Goal: Task Accomplishment & Management: Manage account settings

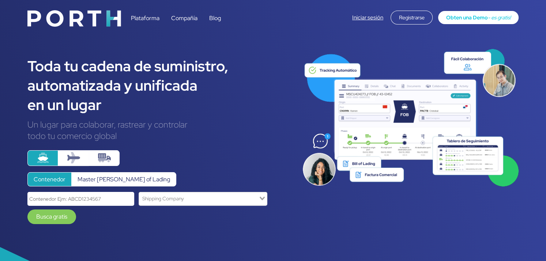
click at [361, 18] on link "Iniciar sesión" at bounding box center [367, 17] width 31 height 7
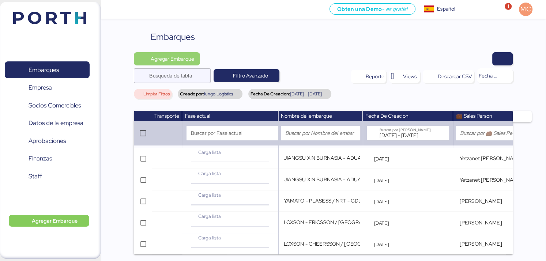
click at [172, 57] on span "Agregar Embarque" at bounding box center [172, 58] width 43 height 9
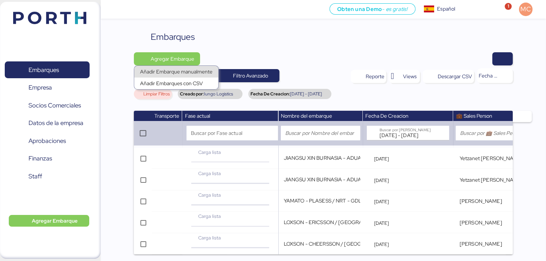
click at [175, 73] on div "Añadir Embarque manualmente" at bounding box center [176, 72] width 72 height 10
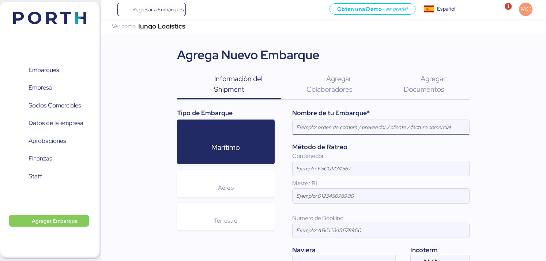
click at [119, 24] on div "Ver como" at bounding box center [124, 26] width 24 height 5
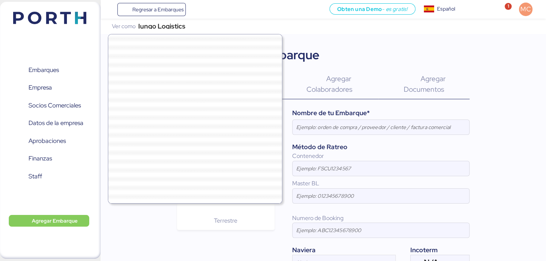
scroll to position [19786, 0]
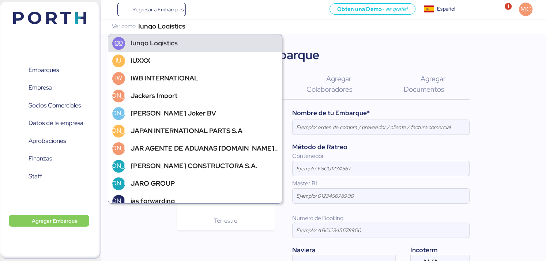
click at [141, 47] on div "Iungo Logistics" at bounding box center [195, 43] width 174 height 18
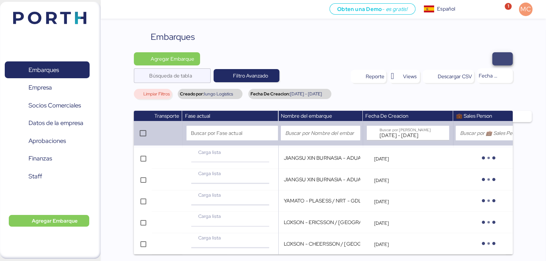
click at [501, 58] on span "button" at bounding box center [502, 59] width 9 height 10
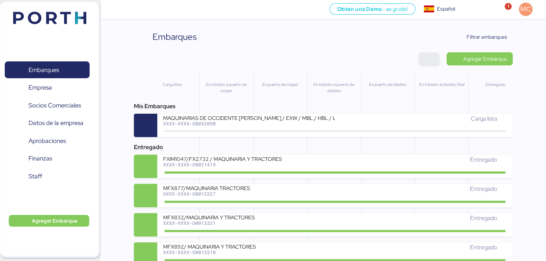
click at [430, 60] on span "button" at bounding box center [428, 59] width 9 height 10
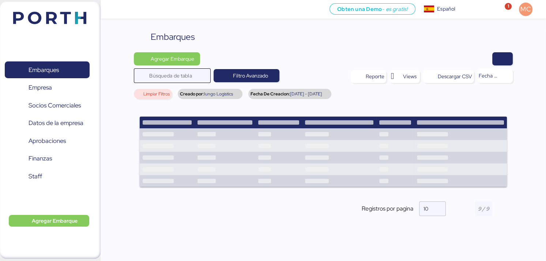
click at [187, 76] on input "Búsqueda de tabla" at bounding box center [177, 75] width 57 height 15
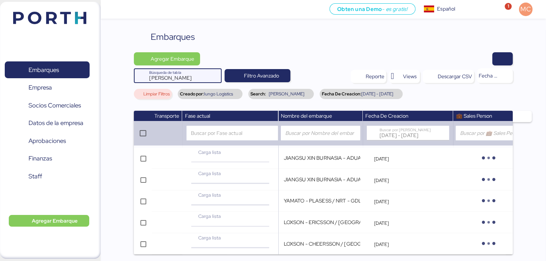
click at [189, 73] on input "vergara" at bounding box center [177, 75] width 57 height 15
drag, startPoint x: 179, startPoint y: 77, endPoint x: 133, endPoint y: 81, distance: 45.9
click at [132, 81] on div "Embarques Agregar Embarque vergara Búsqueda de tabla Filtro Avanzado Reporte Vi…" at bounding box center [322, 160] width 445 height 260
type input "v"
type input "VCG"
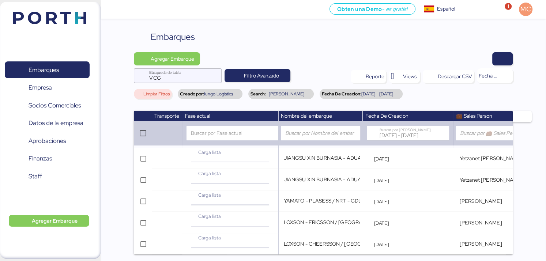
click at [361, 95] on span "2025-08-01 - 2025-08-31" at bounding box center [377, 94] width 32 height 4
click at [361, 92] on span "2025-08-01 - 2025-08-31" at bounding box center [377, 94] width 32 height 4
click at [246, 72] on span "Filtro Avanzado" at bounding box center [261, 75] width 35 height 9
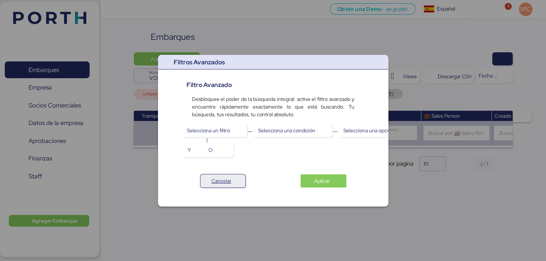
click at [223, 184] on span "Cancelar" at bounding box center [221, 181] width 20 height 9
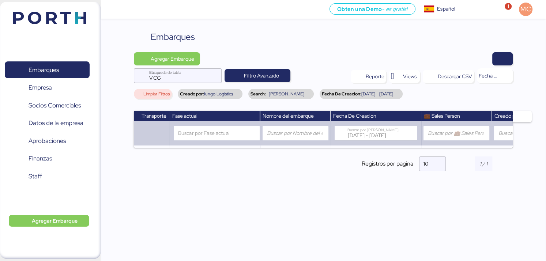
click at [361, 92] on span "2025-08-01 - 2025-08-31" at bounding box center [377, 94] width 32 height 4
click at [225, 135] on div "Buscar por Fase actual" at bounding box center [217, 133] width 86 height 15
click at [299, 134] on div at bounding box center [295, 133] width 66 height 15
drag, startPoint x: 189, startPoint y: 77, endPoint x: 120, endPoint y: 79, distance: 68.4
click at [120, 79] on div "Embarques Agregar Embarque VCG Búsqueda de tabla Filtro Avanzado Reporte Views …" at bounding box center [322, 149] width 445 height 238
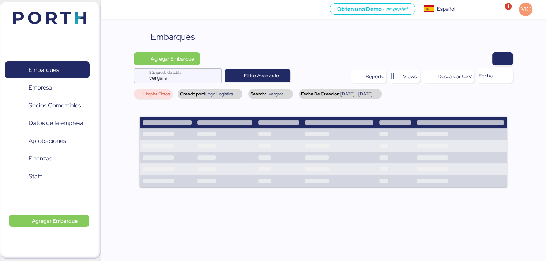
click at [276, 94] on span "vergara" at bounding box center [276, 94] width 15 height 4
click at [346, 92] on span "2025-08-01 - 2025-08-31" at bounding box center [356, 94] width 32 height 4
click at [193, 78] on input "vergara" at bounding box center [177, 75] width 57 height 15
drag, startPoint x: 203, startPoint y: 75, endPoint x: 148, endPoint y: 78, distance: 55.3
click at [148, 78] on div "vergara Búsqueda de tabla" at bounding box center [178, 75] width 88 height 15
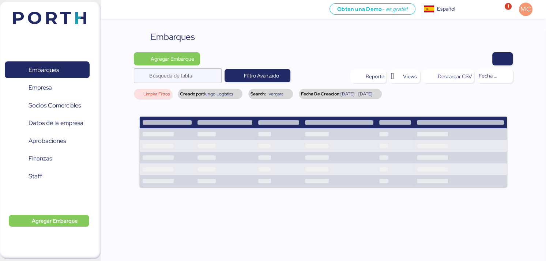
click at [273, 94] on span "vergara" at bounding box center [276, 94] width 15 height 4
click at [314, 94] on span "Fecha De Creacion:" at bounding box center [320, 94] width 39 height 4
click at [328, 94] on span "Fecha De Creacion:" at bounding box center [320, 94] width 39 height 4
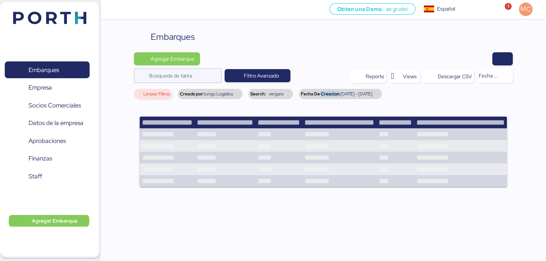
click at [328, 94] on span "Fecha De Creacion:" at bounding box center [320, 94] width 39 height 4
click at [333, 93] on span "Fecha De Creacion:" at bounding box center [320, 94] width 39 height 4
click at [372, 92] on span "2025-08-01 - 2025-08-31" at bounding box center [356, 94] width 32 height 4
click at [265, 74] on span "Filtro Avanzado" at bounding box center [261, 75] width 35 height 9
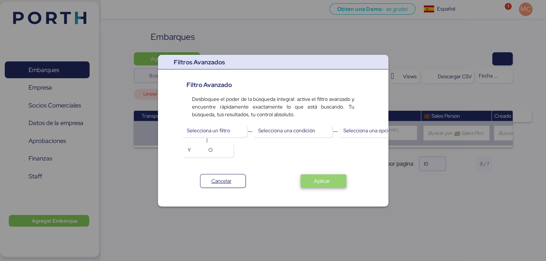
click at [317, 181] on span "Aplicar" at bounding box center [322, 181] width 16 height 9
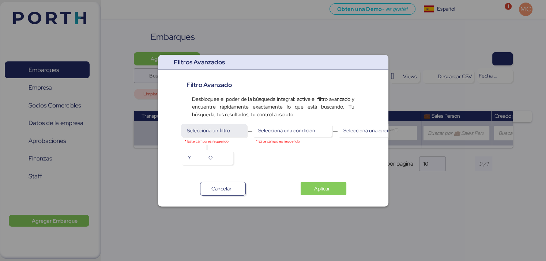
click at [208, 128] on span "Selecciona un filtro" at bounding box center [208, 130] width 43 height 9
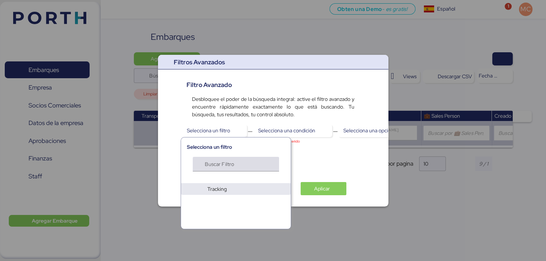
click at [219, 166] on input "Buscar Filtro" at bounding box center [233, 166] width 57 height 9
click at [307, 164] on div "Selecciona un filtro * Este campo es requerido Selecciona una condición * Este …" at bounding box center [272, 144] width 173 height 41
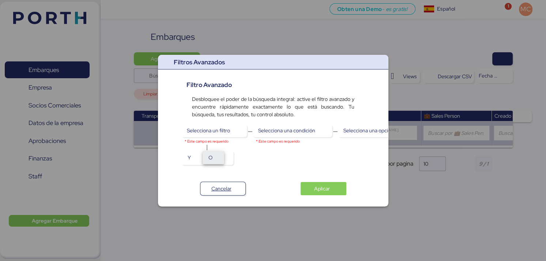
click at [217, 162] on span "O" at bounding box center [213, 157] width 10 height 10
click at [191, 160] on span "Y" at bounding box center [191, 157] width 9 height 10
click at [290, 130] on span "Selecciona una condición" at bounding box center [286, 130] width 57 height 9
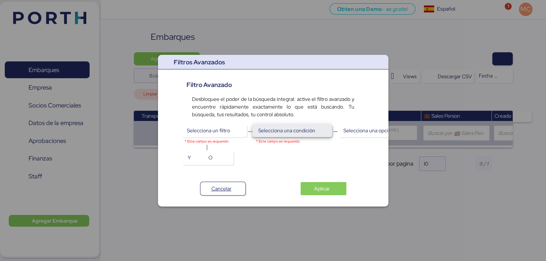
click at [290, 130] on span "Selecciona una condición" at bounding box center [286, 130] width 57 height 9
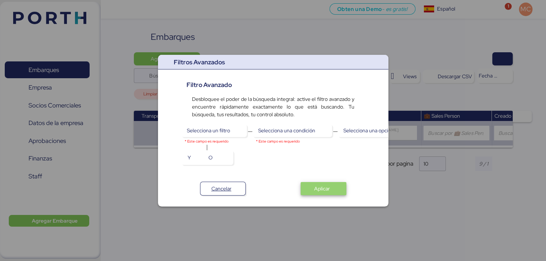
click at [324, 190] on span "Aplicar" at bounding box center [322, 188] width 16 height 9
click at [225, 192] on span "Cancelar" at bounding box center [221, 188] width 20 height 9
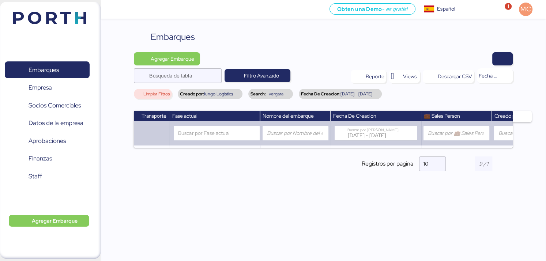
click at [287, 93] on div "Search: vergara" at bounding box center [270, 94] width 45 height 10
click at [281, 94] on span "vergara" at bounding box center [276, 94] width 15 height 4
click at [295, 136] on div at bounding box center [295, 133] width 66 height 15
click at [231, 138] on div "Buscar por Fase actual" at bounding box center [217, 133] width 86 height 15
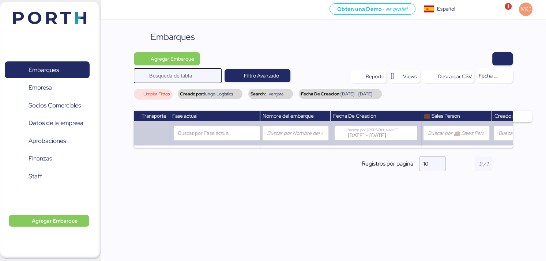
click at [199, 76] on input "Búsqueda de tabla" at bounding box center [177, 75] width 57 height 15
click at [490, 77] on div at bounding box center [488, 78] width 23 height 10
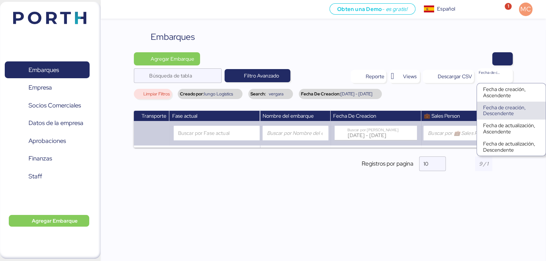
click at [490, 77] on div at bounding box center [488, 78] width 23 height 10
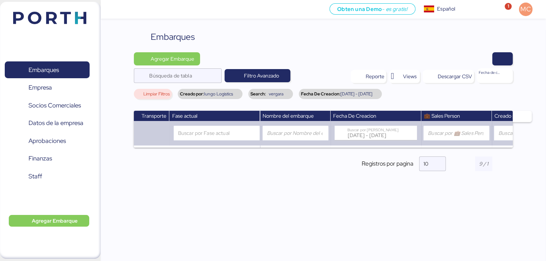
click at [271, 94] on span "vergara" at bounding box center [276, 94] width 15 height 4
click at [146, 92] on span "Limpiar Filtros" at bounding box center [156, 94] width 26 height 4
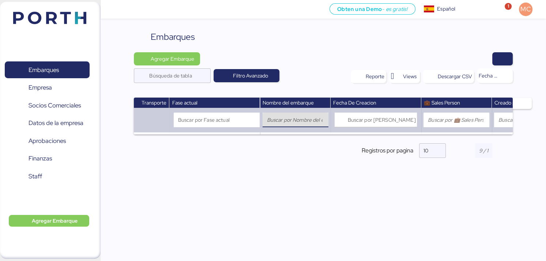
click at [289, 119] on input "search" at bounding box center [295, 119] width 57 height 9
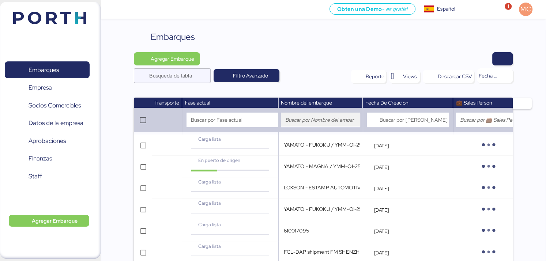
click at [321, 119] on input "search" at bounding box center [320, 119] width 71 height 9
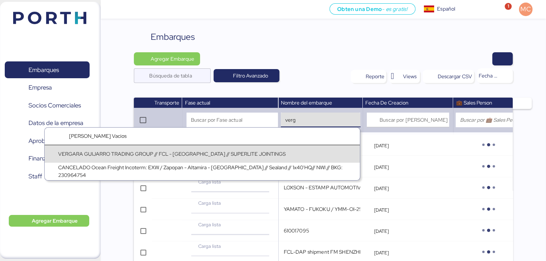
click at [206, 156] on div "VERGARA GUIJARRO TRADING GROUP // FCL - [GEOGRAPHIC_DATA] // SUPERLITE JOINTINGS" at bounding box center [171, 154] width 227 height 8
type input "VERGARA GUIJARRO TRADING GROUP // FCL - [GEOGRAPHIC_DATA] // SUPERLITE JOINTINGS"
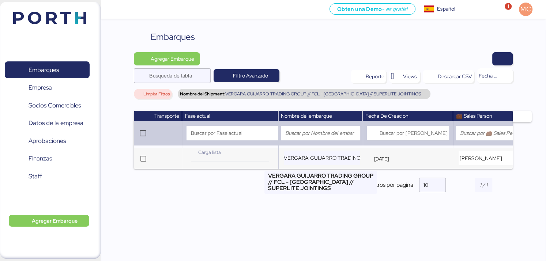
click at [321, 160] on input "VERGARA GUIJARRO TRADING GROUP // FCL - [GEOGRAPHIC_DATA] // SUPERLITE JOINTINGS" at bounding box center [322, 158] width 77 height 15
click at [316, 156] on input "VERGARA GUIJARRO TRADING GROUP // FCL - [GEOGRAPHIC_DATA] // SUPERLITE JOINTINGS" at bounding box center [322, 158] width 77 height 15
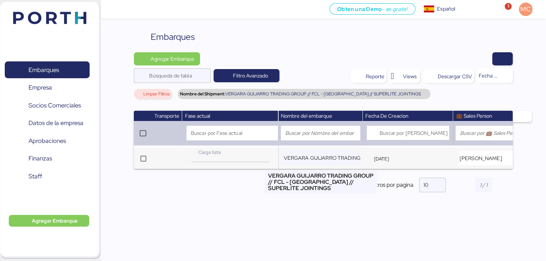
click at [308, 158] on input "VERGARA GUIJARRO TRADING GROUP // FCL - [GEOGRAPHIC_DATA] // SUPERLITE JOINTINGS" at bounding box center [322, 158] width 77 height 15
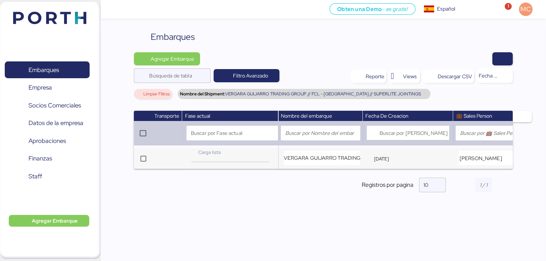
click at [375, 164] on td "Jul 15, 2025" at bounding box center [408, 159] width 91 height 22
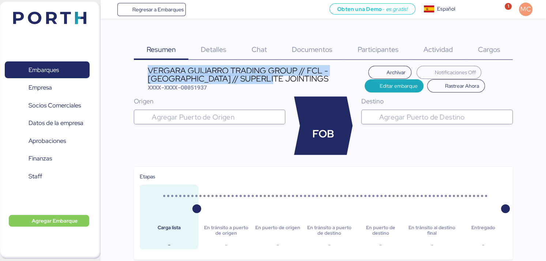
drag, startPoint x: 271, startPoint y: 77, endPoint x: 145, endPoint y: 69, distance: 126.0
click at [145, 69] on header "VERGARA GUIJARRO TRADING GROUP // FCL - INDIA // SUPERLITE JOINTINGS XXXX-XXXX-…" at bounding box center [323, 79] width 378 height 27
copy div "VERGARA GUIJARRO TRADING GROUP // FCL - [GEOGRAPHIC_DATA] // SUPERLITE JOINTINGS"
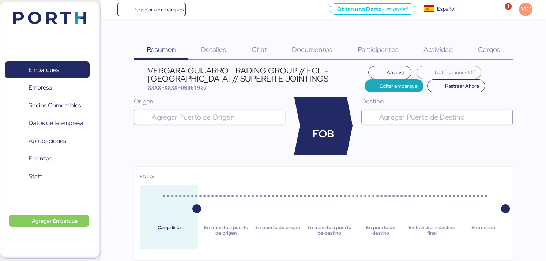
click at [220, 49] on span "Detalles" at bounding box center [214, 50] width 26 height 10
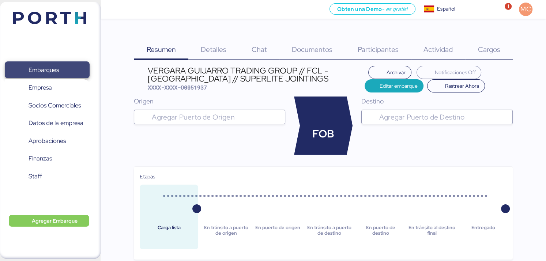
click at [54, 72] on span "Embarques" at bounding box center [44, 70] width 30 height 11
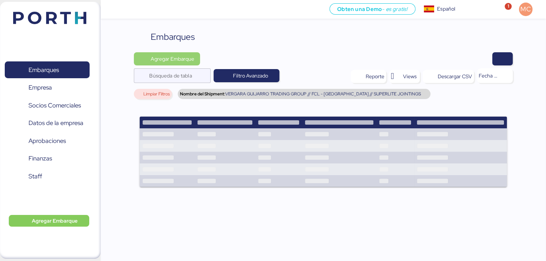
click at [190, 59] on span "Agregar Embarque" at bounding box center [172, 58] width 43 height 9
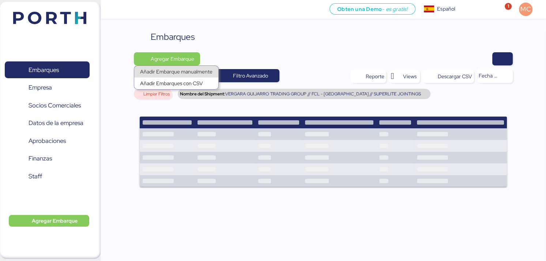
click at [181, 71] on div "Añadir Embarque manualmente" at bounding box center [176, 72] width 72 height 10
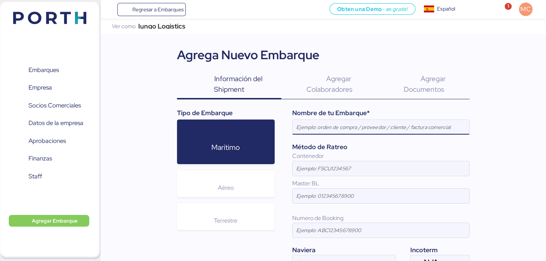
click at [310, 123] on input at bounding box center [380, 127] width 177 height 15
drag, startPoint x: 389, startPoint y: 128, endPoint x: 403, endPoint y: 126, distance: 14.0
click at [403, 126] on input "VERGARA GUIJARRO TRADING GROUP // FCL - [GEOGRAPHIC_DATA] // SUPERLITE JOINTINGS" at bounding box center [380, 127] width 177 height 15
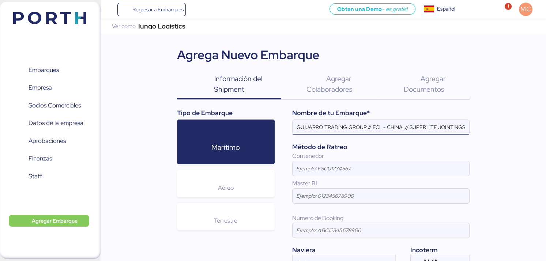
drag, startPoint x: 436, startPoint y: 127, endPoint x: 471, endPoint y: 129, distance: 34.8
click at [471, 129] on div "Iungo Logistics Ver como Iungo Logistics Agrega Nuevo Embarque Información del …" at bounding box center [322, 168] width 445 height 299
type input "VERGARA GUIJARRO TRADING GROUP // FCL - [GEOGRAPHIC_DATA] // HITEX"
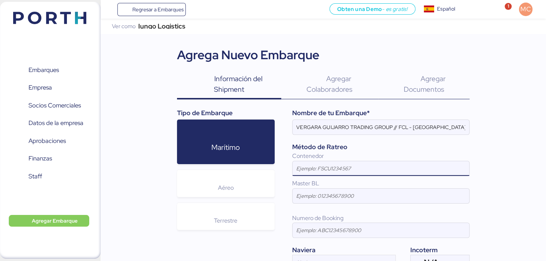
click at [348, 168] on input at bounding box center [380, 168] width 177 height 15
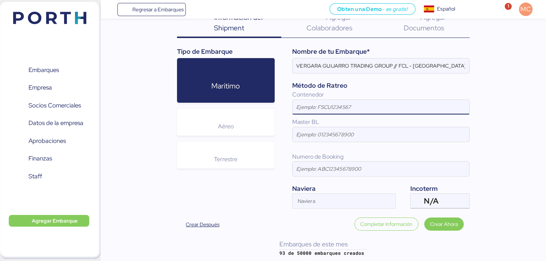
scroll to position [62, 0]
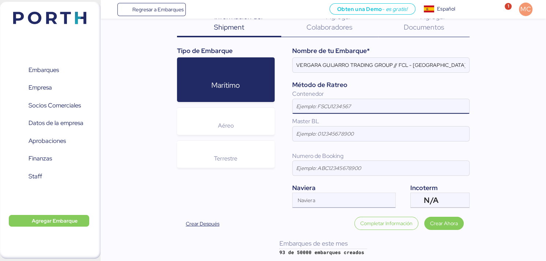
click at [307, 200] on input "Naviera" at bounding box center [337, 202] width 90 height 9
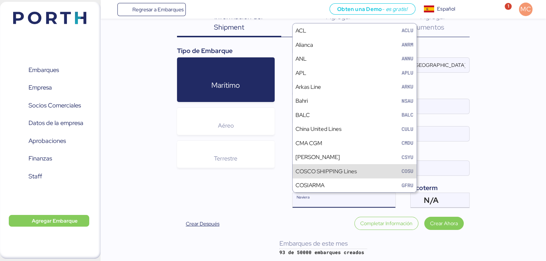
click at [316, 172] on div "COSCO SHIPPING Lines" at bounding box center [325, 171] width 61 height 8
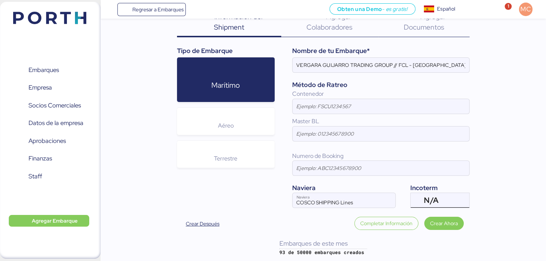
click at [435, 201] on span "N/A" at bounding box center [431, 200] width 14 height 7
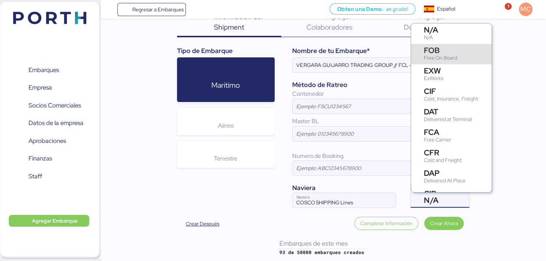
click at [444, 59] on div "Free On Board" at bounding box center [440, 58] width 33 height 8
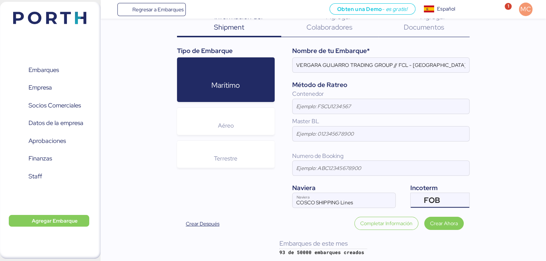
scroll to position [0, 0]
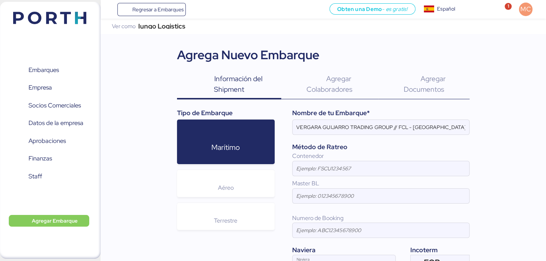
click at [324, 87] on span "Agregar Colaboradores" at bounding box center [329, 84] width 46 height 20
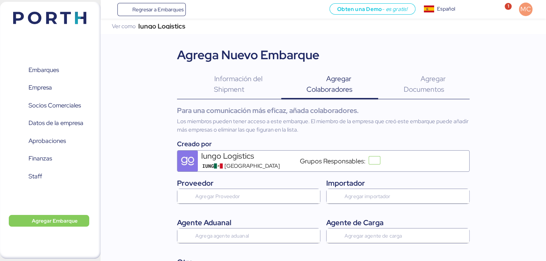
click at [225, 87] on span "Información del Shipment" at bounding box center [238, 84] width 49 height 20
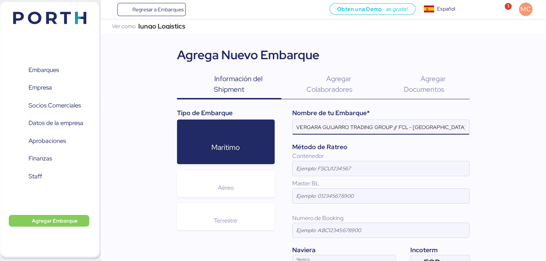
type input "COSCO SHIPPING Lines"
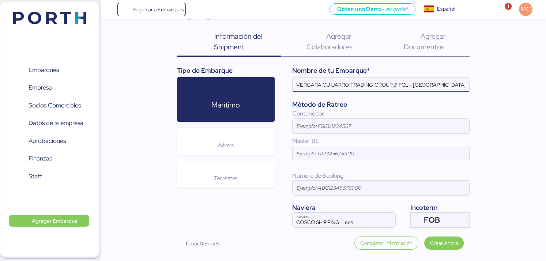
scroll to position [26, 0]
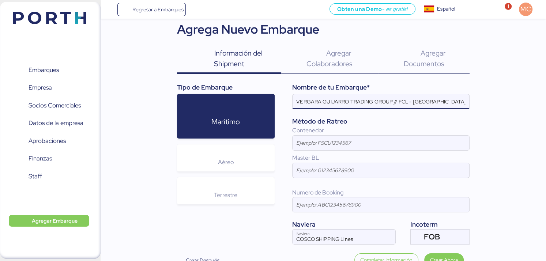
click at [422, 104] on input "VERGARA GUIJARRO TRADING GROUP // FCL - [GEOGRAPHIC_DATA] // HITEX" at bounding box center [380, 101] width 177 height 15
paste input "Ningbo / Manzanillo"
click at [456, 95] on input "VERGARA GUIJARRO TRADING GROUP // Ningbo / Manzanillo // HITEX" at bounding box center [380, 101] width 177 height 15
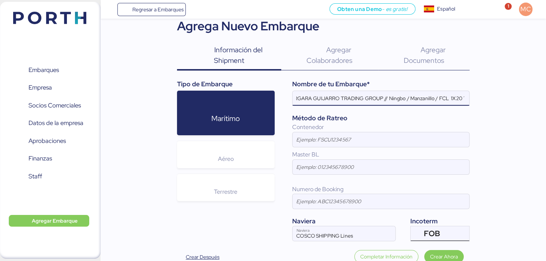
scroll to position [62, 0]
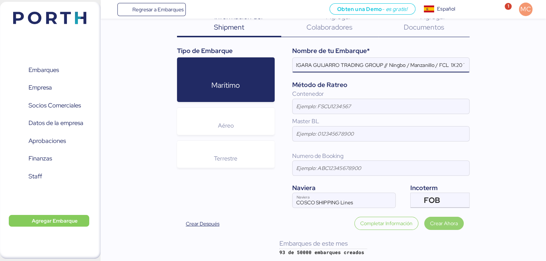
type input "VERGARA GUIJARRO TRADING GROUP // Ningbo / Manzanillo / FCL 1X20´"
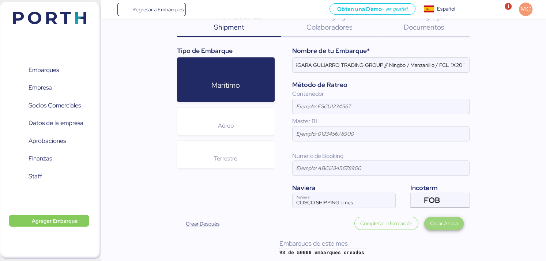
click at [438, 220] on span "Crear Ahora" at bounding box center [444, 223] width 28 height 9
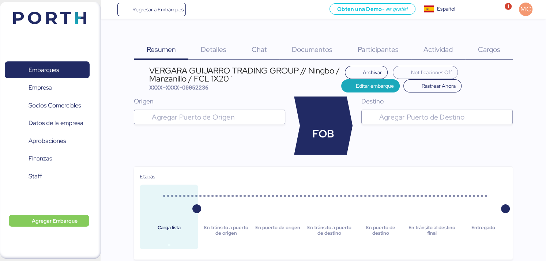
click at [210, 51] on span "Detalles" at bounding box center [214, 50] width 26 height 10
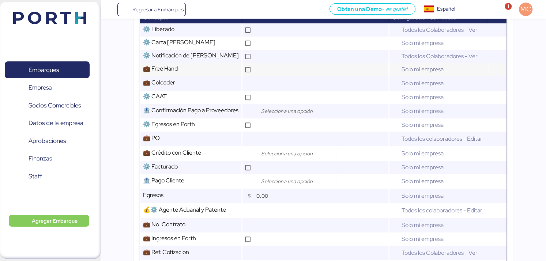
scroll to position [256, 0]
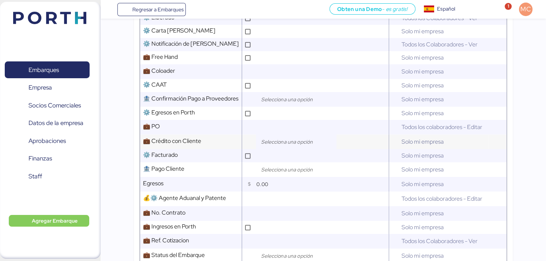
click at [275, 146] on input "search" at bounding box center [297, 141] width 77 height 9
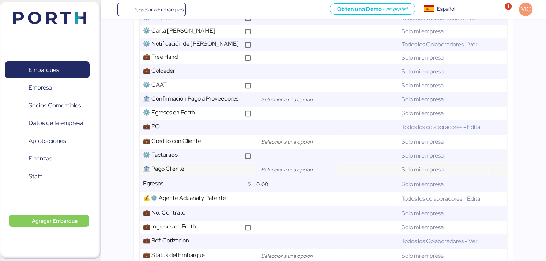
click at [280, 174] on input "search" at bounding box center [297, 169] width 77 height 9
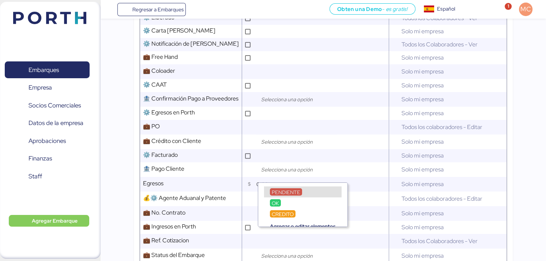
click at [125, 166] on div "Resumen 0 Detalles 0 Chat 0 Documentos 0 Participantes 0 Actividad 0 Cargos 0 V…" at bounding box center [273, 183] width 546 height 878
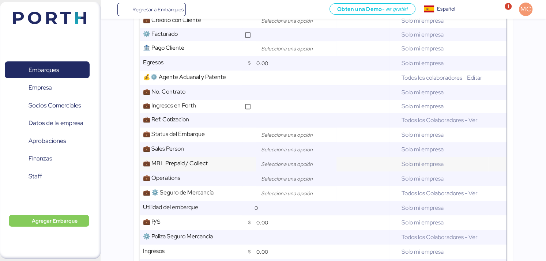
scroll to position [365, 0]
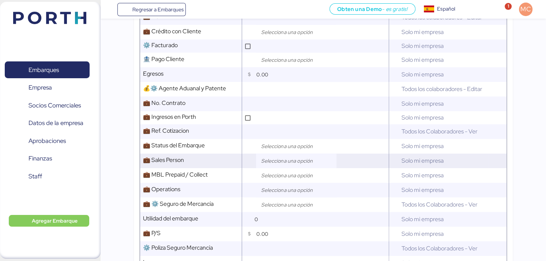
click at [319, 164] on input "search" at bounding box center [297, 160] width 77 height 9
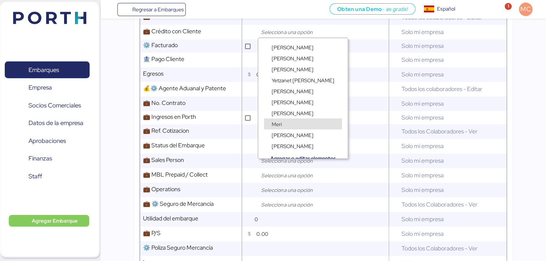
click at [319, 123] on div "Meri" at bounding box center [303, 123] width 78 height 11
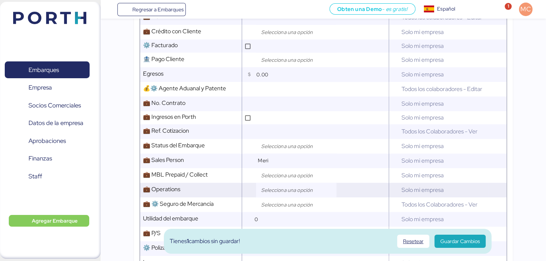
click at [275, 191] on input "search" at bounding box center [297, 190] width 77 height 9
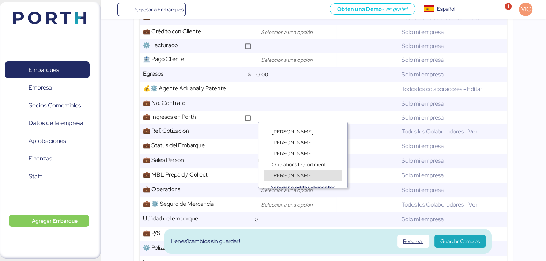
click at [280, 176] on span "[PERSON_NAME]" at bounding box center [293, 175] width 42 height 7
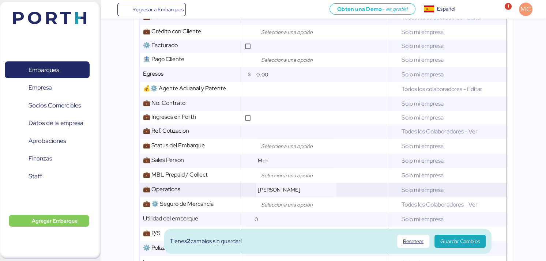
scroll to position [402, 0]
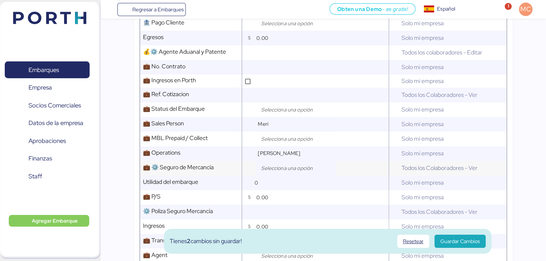
click at [280, 167] on div at bounding box center [296, 168] width 80 height 15
click at [278, 172] on input "search" at bounding box center [297, 168] width 77 height 9
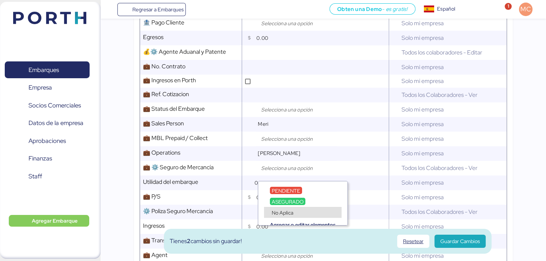
click at [282, 213] on span "No Aplica" at bounding box center [283, 212] width 22 height 7
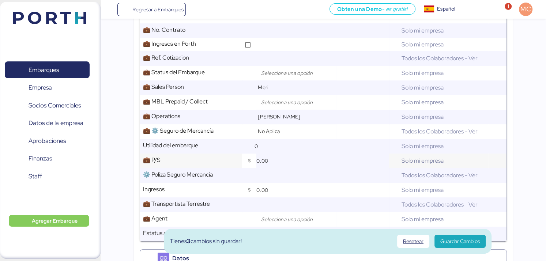
scroll to position [475, 0]
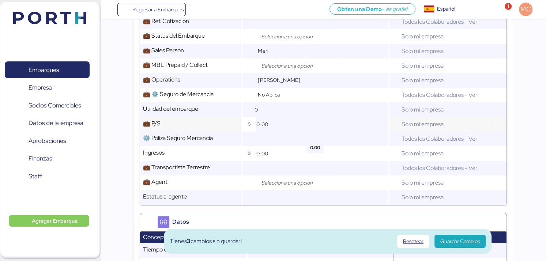
click at [270, 128] on input "0.00" at bounding box center [322, 124] width 132 height 15
click at [264, 132] on input "0.00" at bounding box center [322, 124] width 132 height 15
click at [264, 132] on input "0.50" at bounding box center [322, 124] width 132 height 15
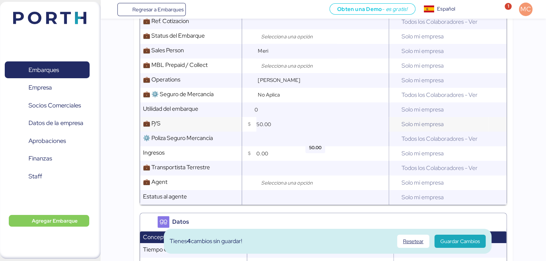
type input "50.00"
click at [269, 174] on input "text" at bounding box center [321, 168] width 134 height 15
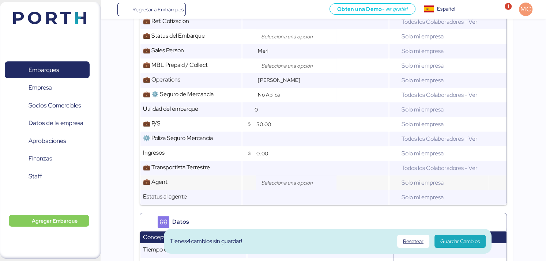
click at [275, 187] on input "search" at bounding box center [297, 182] width 77 height 9
click at [289, 187] on input "search" at bounding box center [297, 182] width 77 height 9
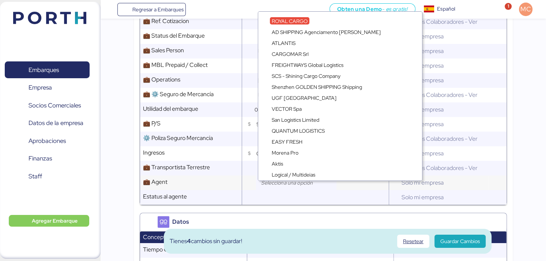
click at [289, 187] on input "search" at bounding box center [297, 182] width 77 height 9
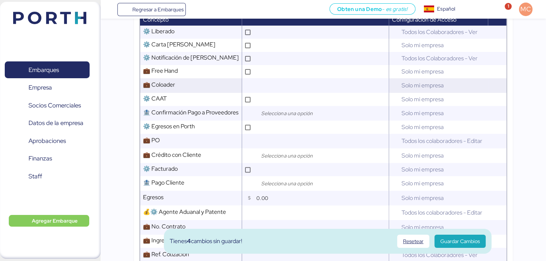
scroll to position [255, 0]
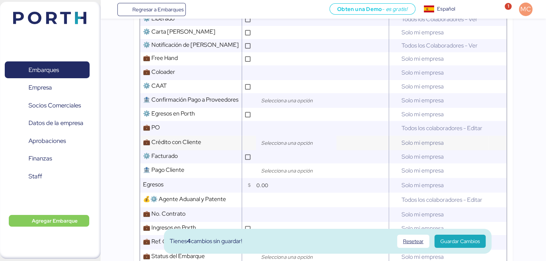
click at [293, 147] on input "search" at bounding box center [297, 143] width 77 height 9
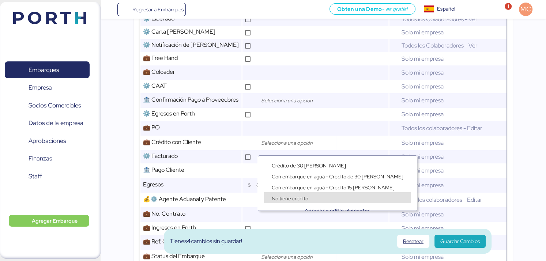
click at [299, 198] on span "No tiene crédito" at bounding box center [290, 198] width 37 height 7
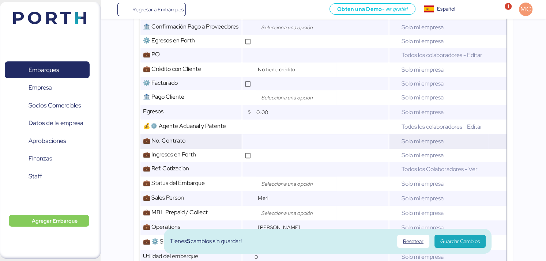
scroll to position [364, 0]
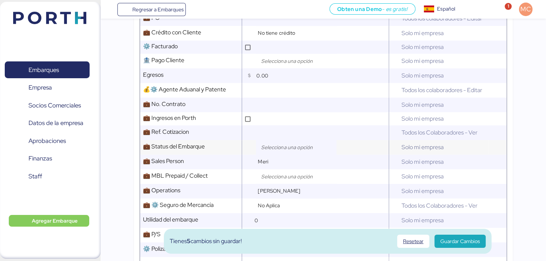
click at [288, 148] on input "search" at bounding box center [297, 147] width 77 height 9
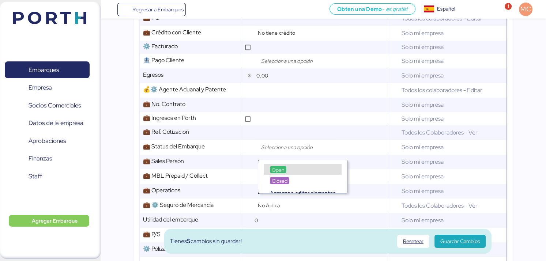
click at [532, 136] on div "Resumen 0 Detalles 0 Chat 0 Documentos 0 Participantes 0 Actividad 0 Cargos 0 V…" at bounding box center [273, 75] width 546 height 878
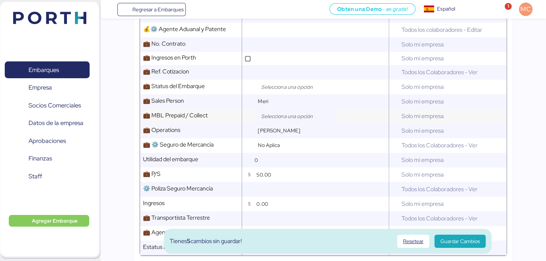
scroll to position [437, 0]
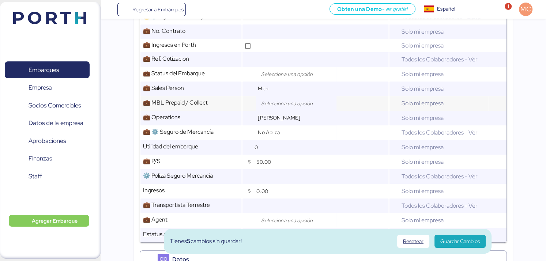
click at [285, 108] on input "search" at bounding box center [297, 103] width 77 height 9
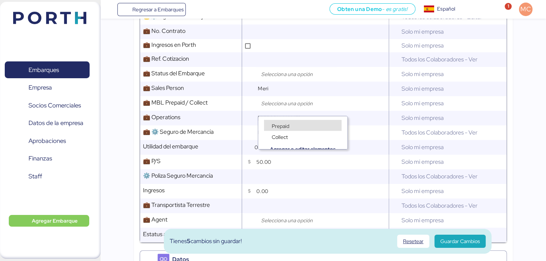
click at [285, 128] on div "Collect" at bounding box center [302, 132] width 89 height 11
click at [287, 125] on span "Prepaid" at bounding box center [281, 126] width 18 height 7
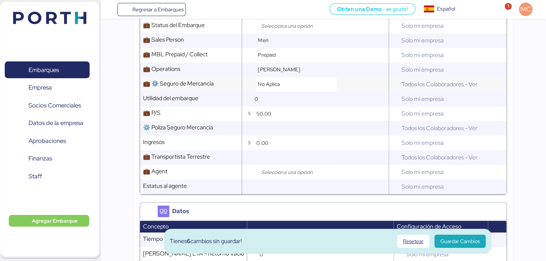
scroll to position [474, 0]
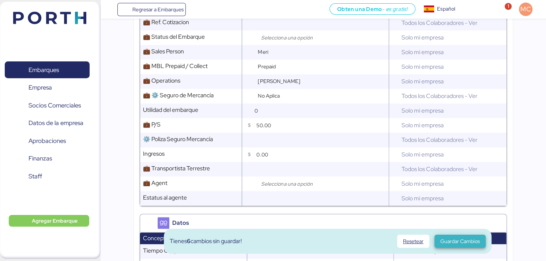
click at [468, 239] on span "Guardar Cambios" at bounding box center [459, 241] width 39 height 9
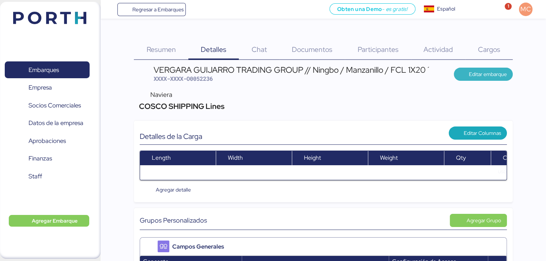
click at [480, 73] on span "Editar embarque" at bounding box center [487, 74] width 38 height 9
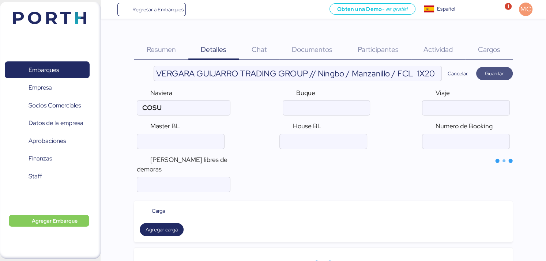
type input "COSCO SHIPPING Lines"
click at [202, 120] on div "Naviera COSCO SHIPPING Lines Buque Viaje Master BL House BL Numero de Booking" at bounding box center [323, 118] width 378 height 67
click at [212, 108] on div at bounding box center [219, 107] width 20 height 15
click at [200, 109] on input "COSCO SHIPPING Lines" at bounding box center [173, 107] width 72 height 15
click at [201, 108] on input "COSCO SHIPPING Lines" at bounding box center [173, 107] width 72 height 15
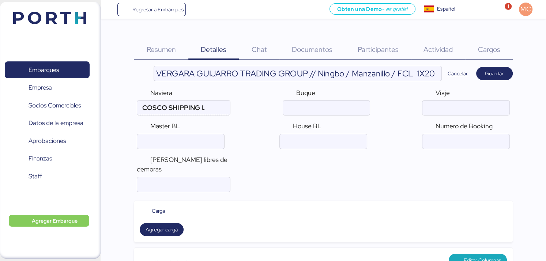
click at [201, 108] on input "COSCO SHIPPING Lines" at bounding box center [173, 107] width 72 height 15
click at [177, 109] on input "COSCO SHIPPING Lines" at bounding box center [173, 107] width 72 height 15
click at [179, 107] on input "COSCO SHIPPING Lines" at bounding box center [173, 107] width 72 height 15
click at [496, 72] on span "Guardar" at bounding box center [494, 73] width 19 height 9
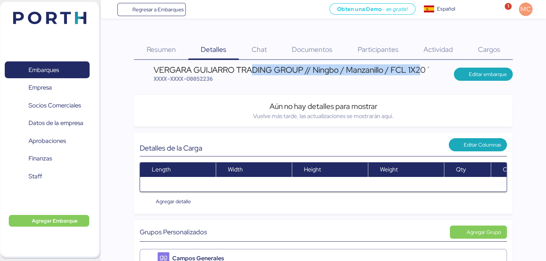
drag, startPoint x: 424, startPoint y: 70, endPoint x: 379, endPoint y: 69, distance: 45.3
click at [261, 69] on div "VERGARA GUIJARRO TRADING GROUP // Ningbo / Manzanillo / FCL 1X20´" at bounding box center [291, 70] width 277 height 8
click at [418, 70] on div "VERGARA GUIJARRO TRADING GROUP // Ningbo / Manzanillo / FCL 1X20´" at bounding box center [291, 70] width 277 height 8
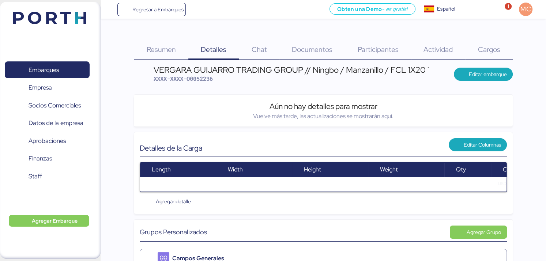
click at [434, 68] on header "VERGARA GUIJARRO TRADING GROUP // Ningbo / Manzanillo / FCL 1X20´ XXXX-XXXX-O00…" at bounding box center [323, 74] width 378 height 17
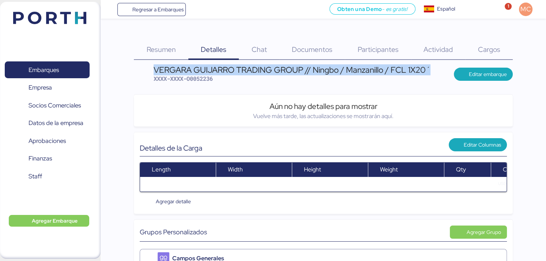
drag, startPoint x: 432, startPoint y: 69, endPoint x: 145, endPoint y: 72, distance: 286.9
click at [145, 72] on header "VERGARA GUIJARRO TRADING GROUP // Ningbo / Manzanillo / FCL 1X20´ XXXX-XXXX-O00…" at bounding box center [323, 74] width 378 height 17
copy div "VERGARA GUIJARRO TRADING GROUP // Ningbo / Manzanillo / FCL 1X20´"
